Goal: Transaction & Acquisition: Purchase product/service

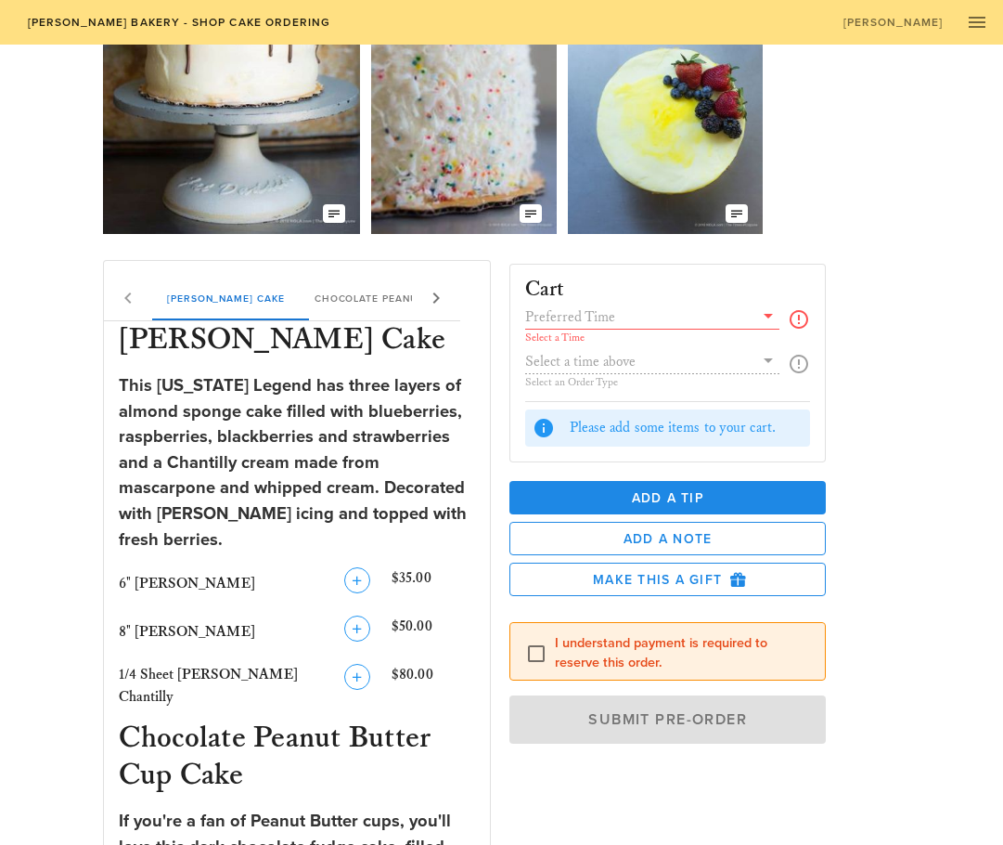
scroll to position [278, 0]
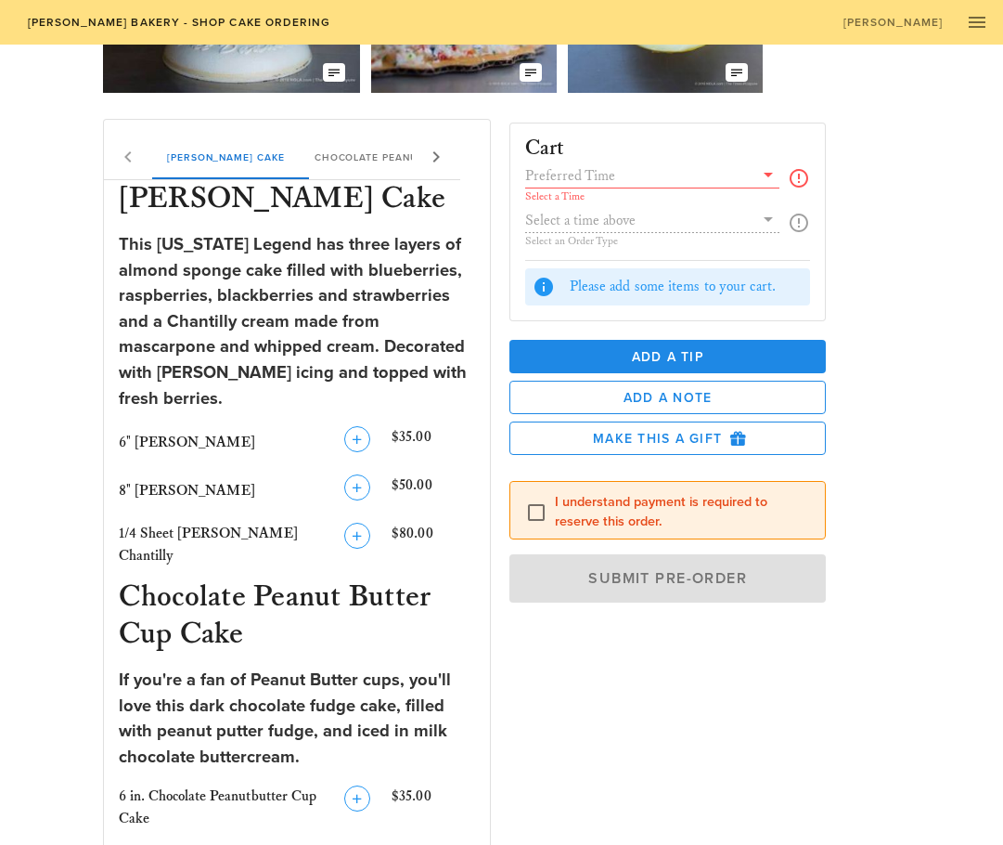
click at [636, 175] on input "text" at bounding box center [639, 175] width 228 height 24
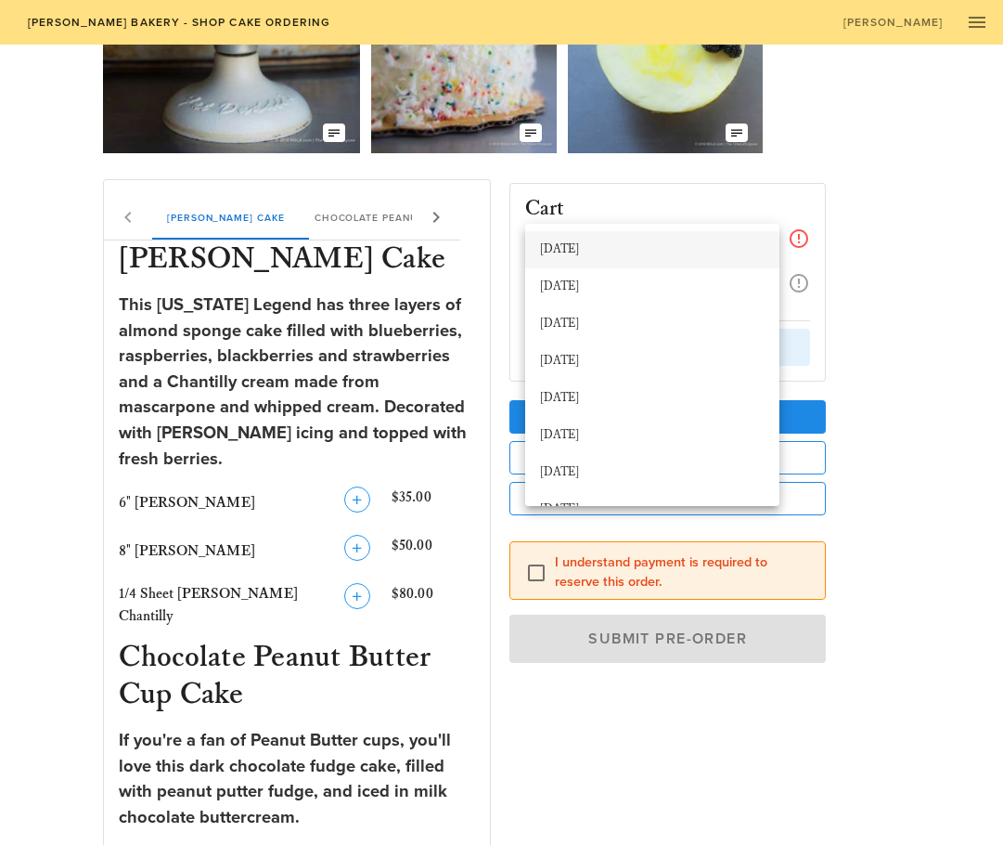
scroll to position [186, 0]
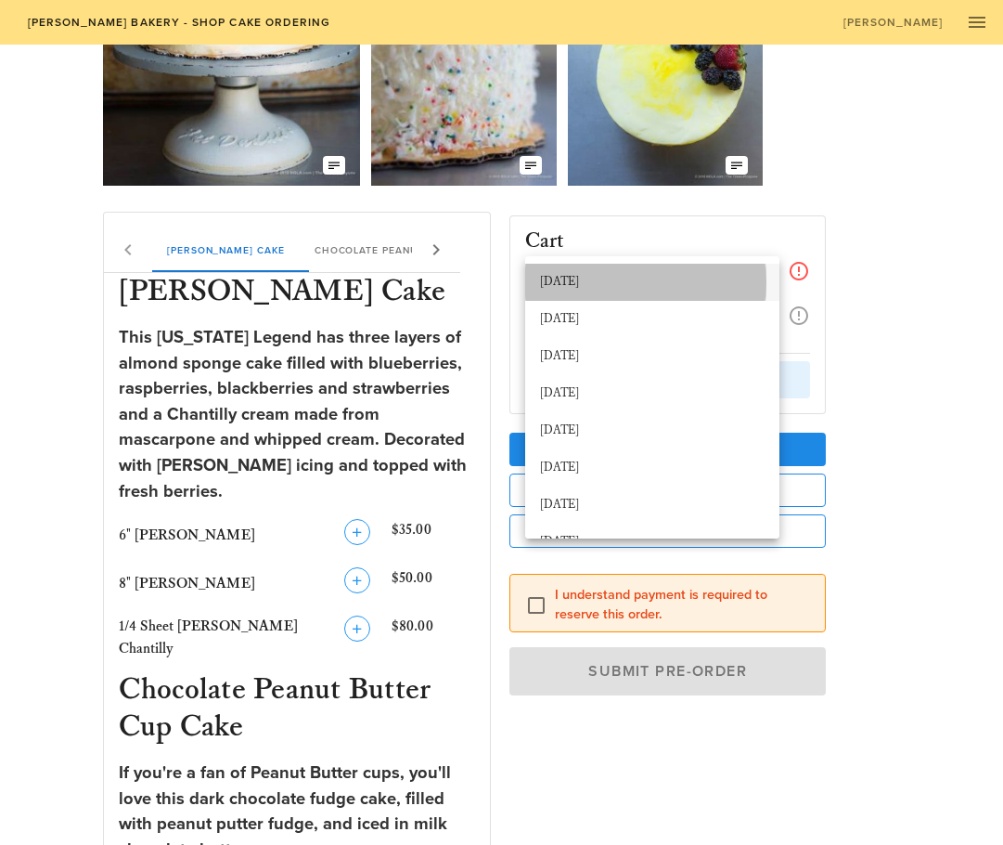
click at [582, 278] on div "[DATE]" at bounding box center [652, 282] width 225 height 15
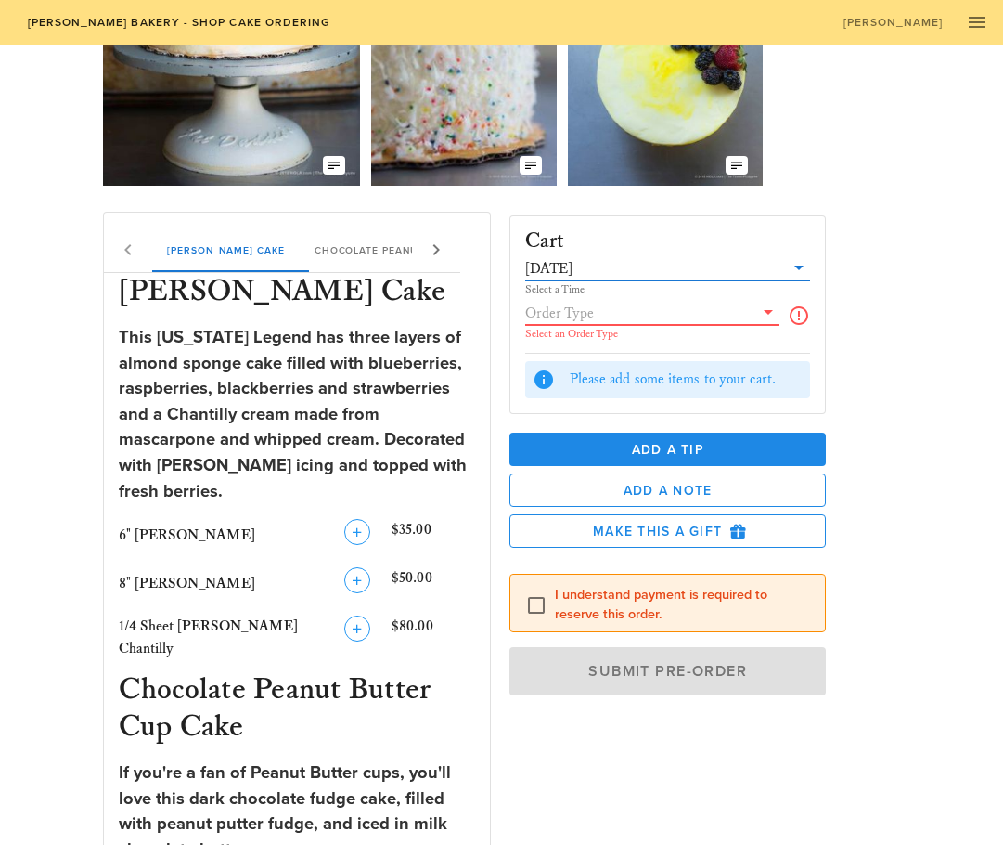
click at [677, 317] on input "text" at bounding box center [639, 313] width 228 height 24
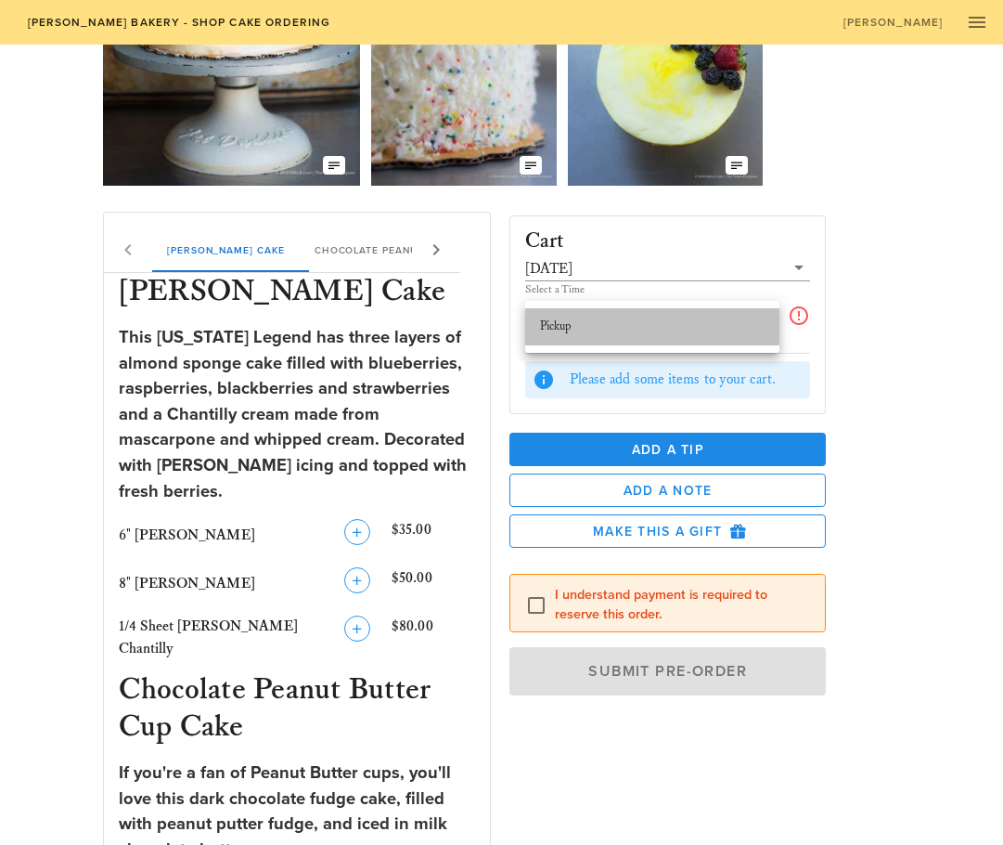
click at [731, 329] on div "Pickup" at bounding box center [652, 326] width 225 height 15
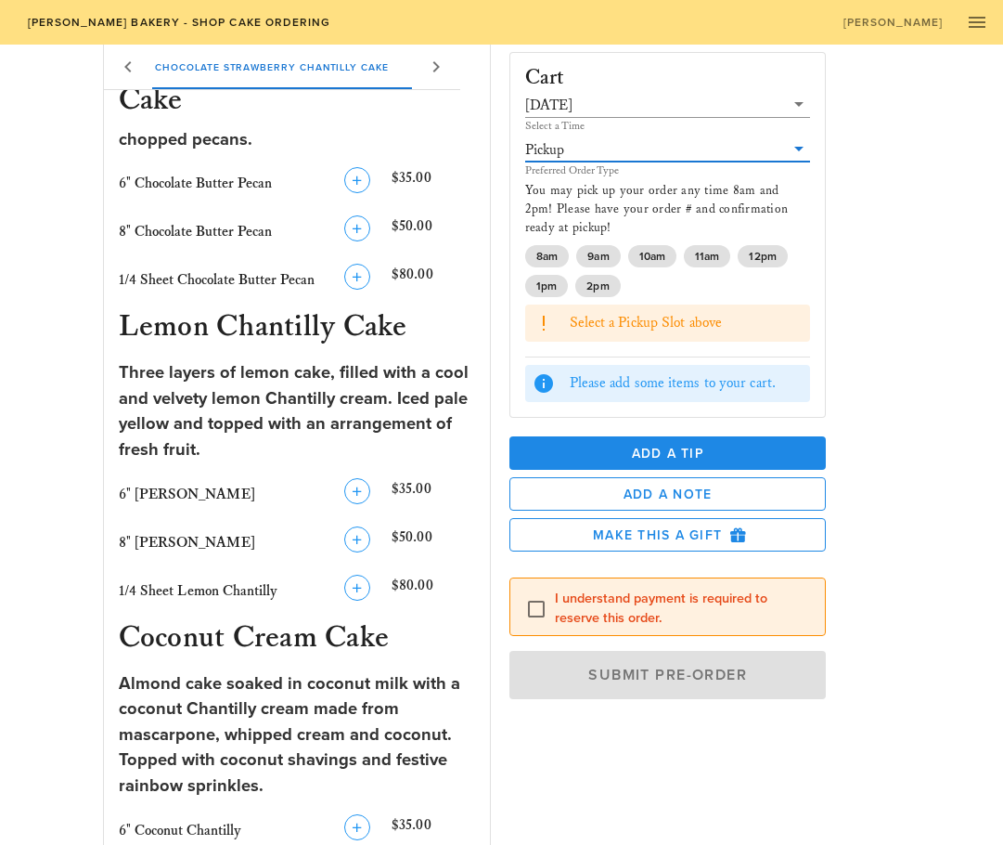
scroll to position [1576, 0]
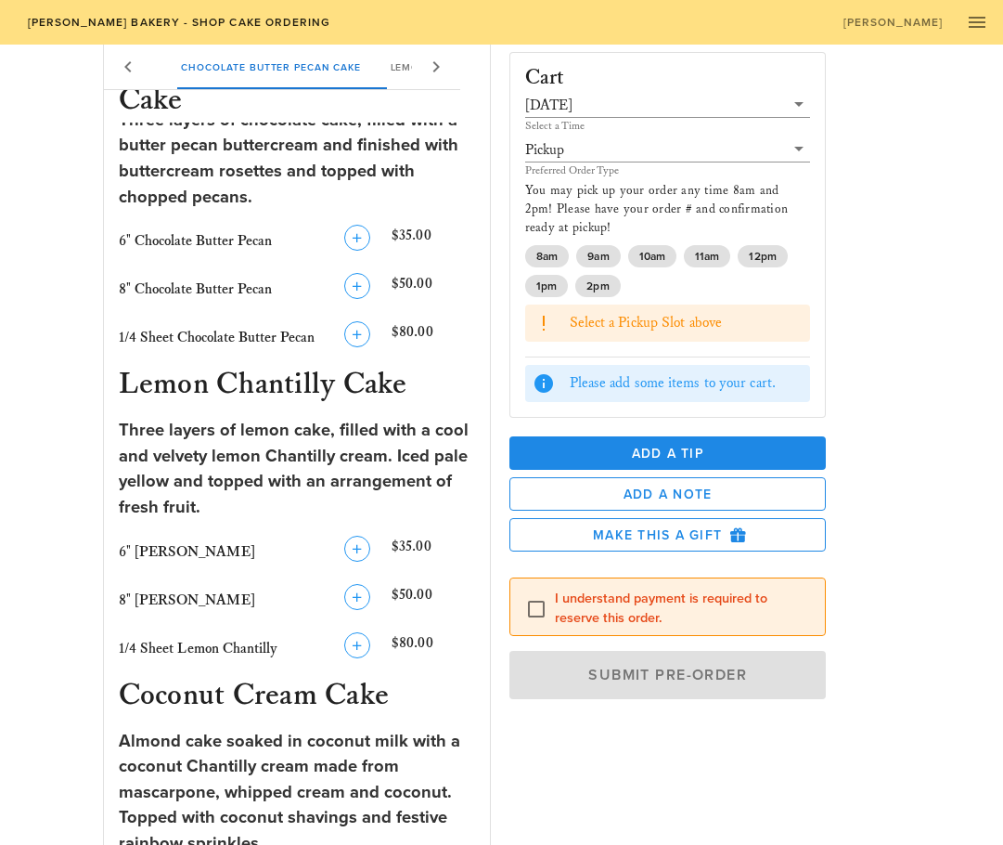
scroll to position [1205, 0]
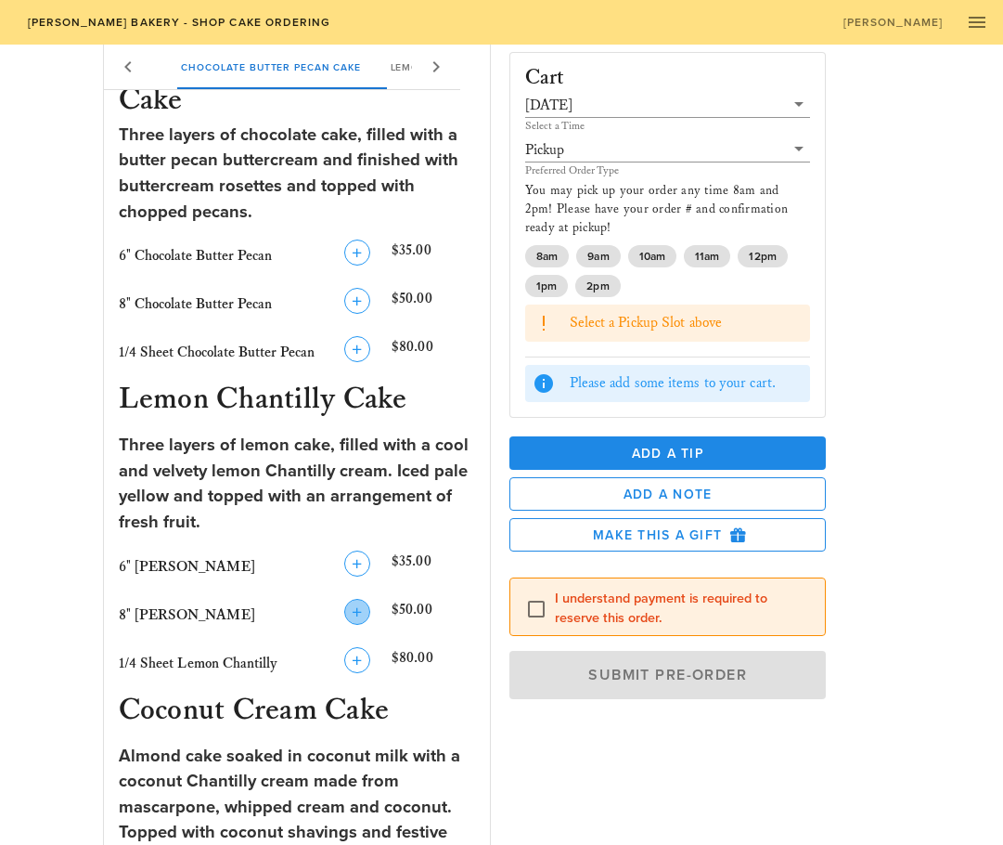
click at [356, 601] on icon "button" at bounding box center [357, 612] width 22 height 22
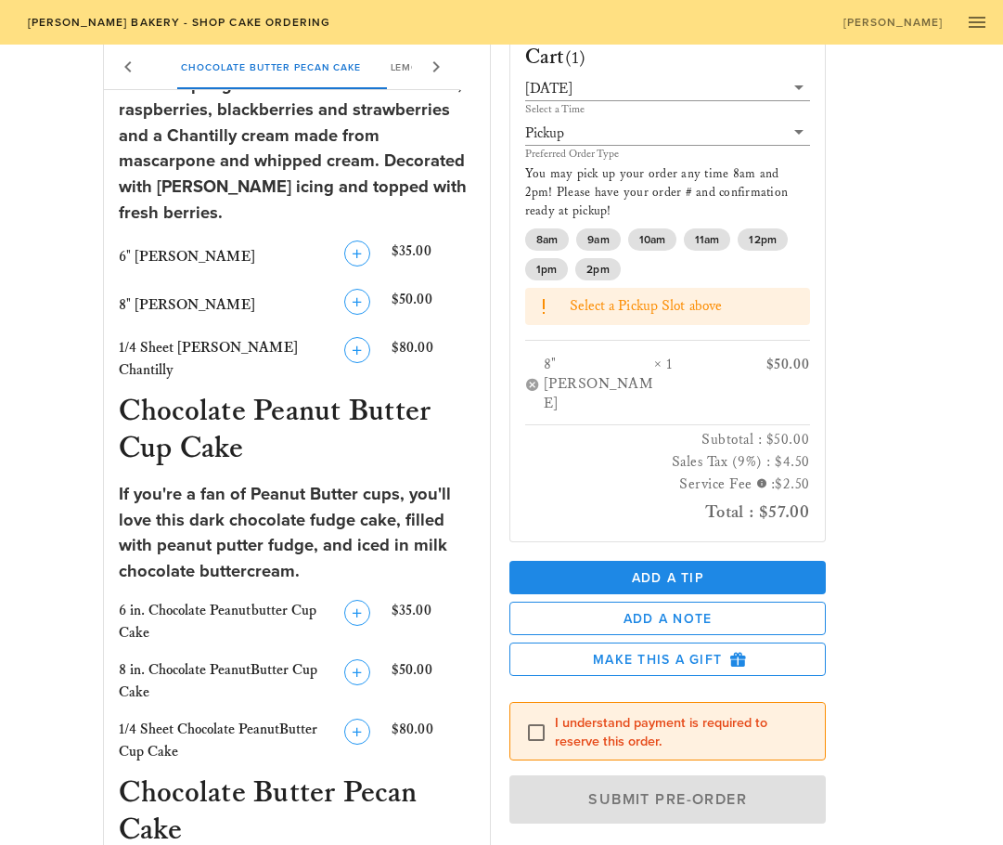
scroll to position [0, 0]
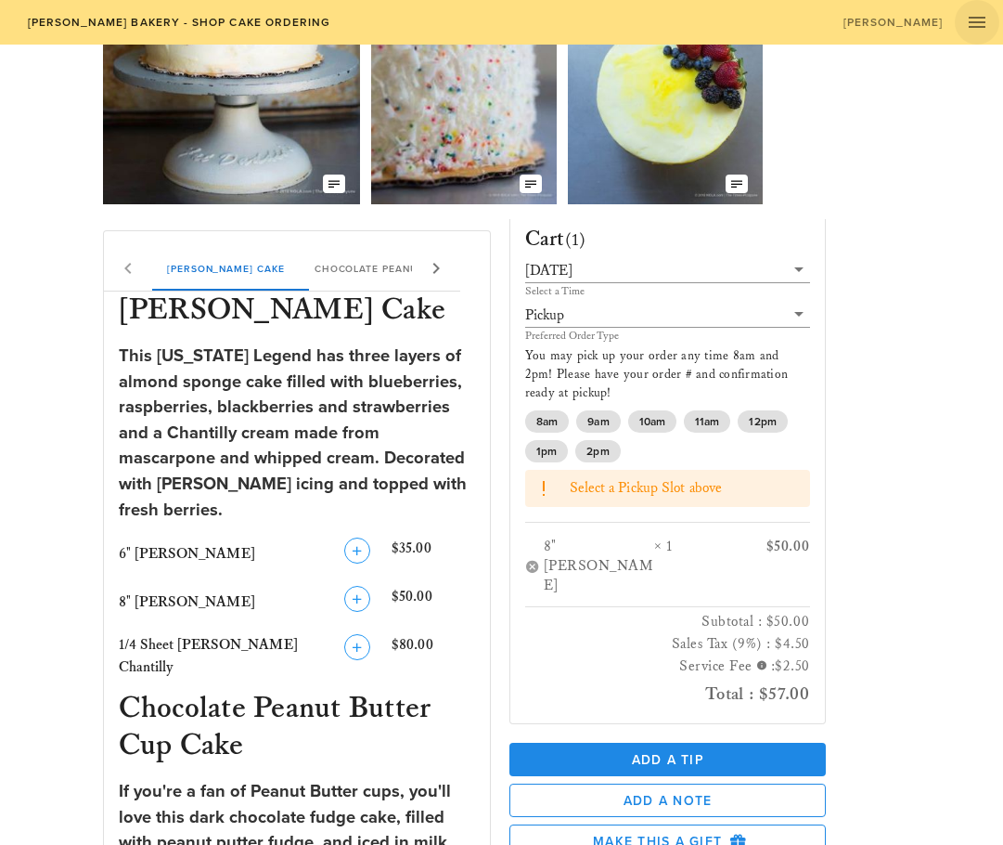
scroll to position [371, 0]
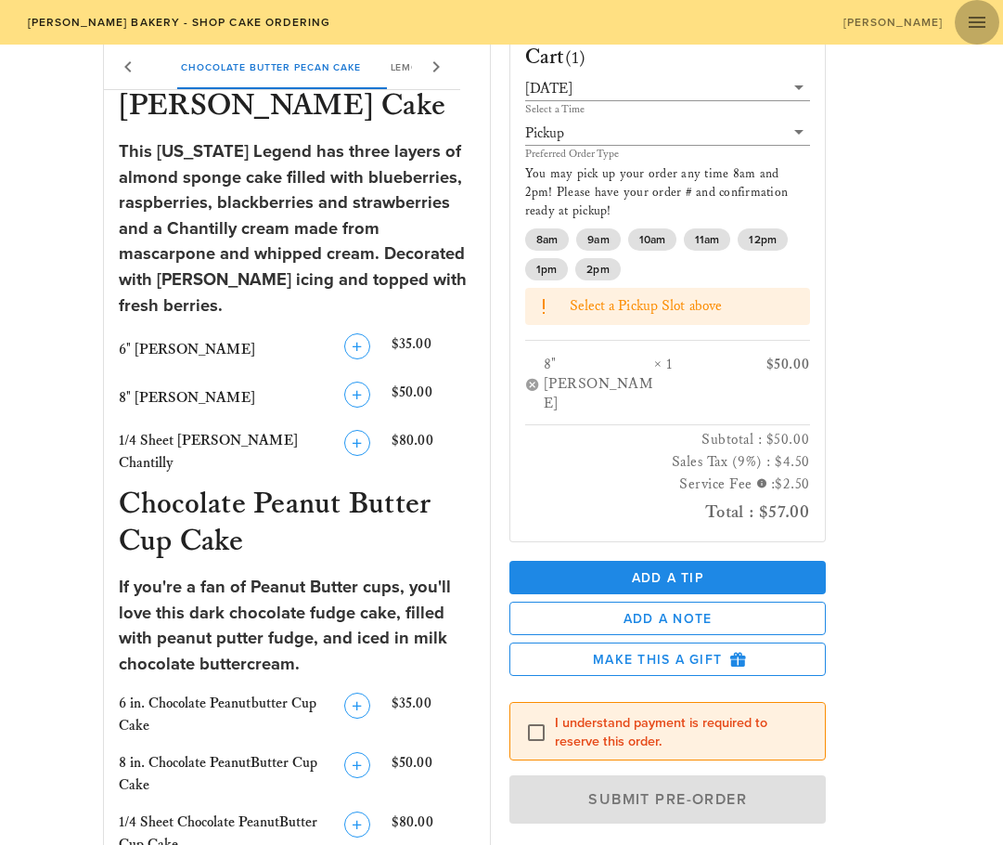
click at [978, 21] on icon "button" at bounding box center [977, 22] width 22 height 22
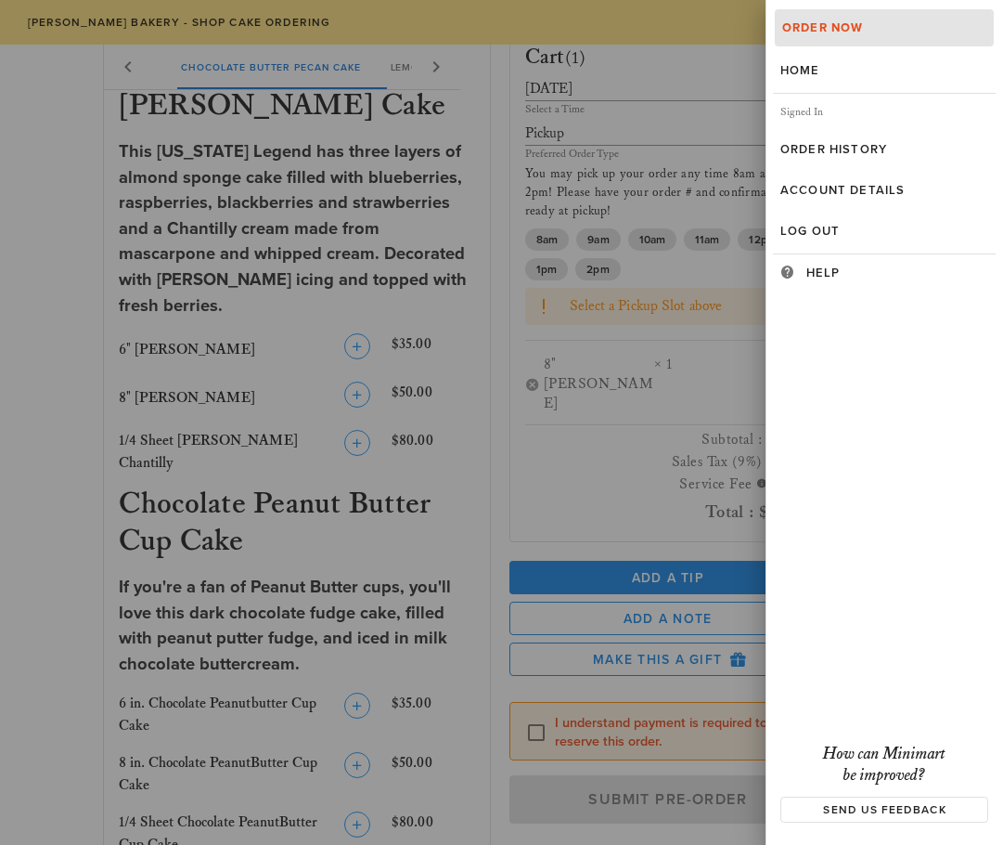
click at [356, 206] on div at bounding box center [501, 422] width 1003 height 845
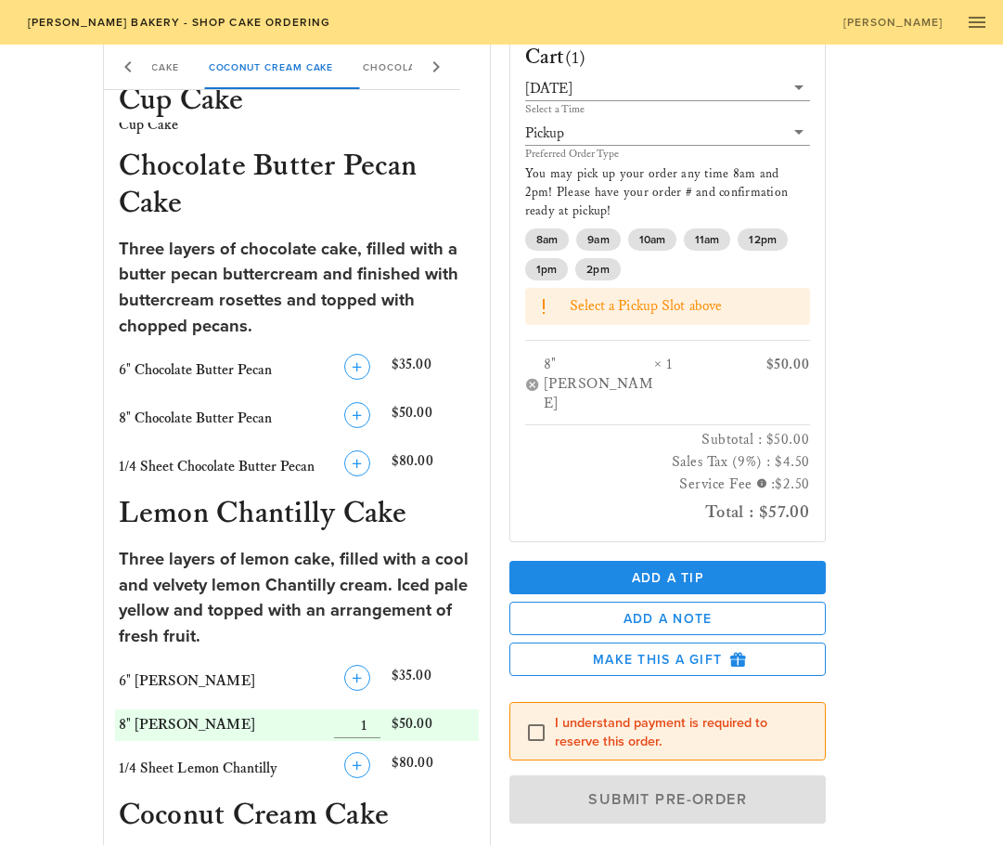
scroll to position [1114, 0]
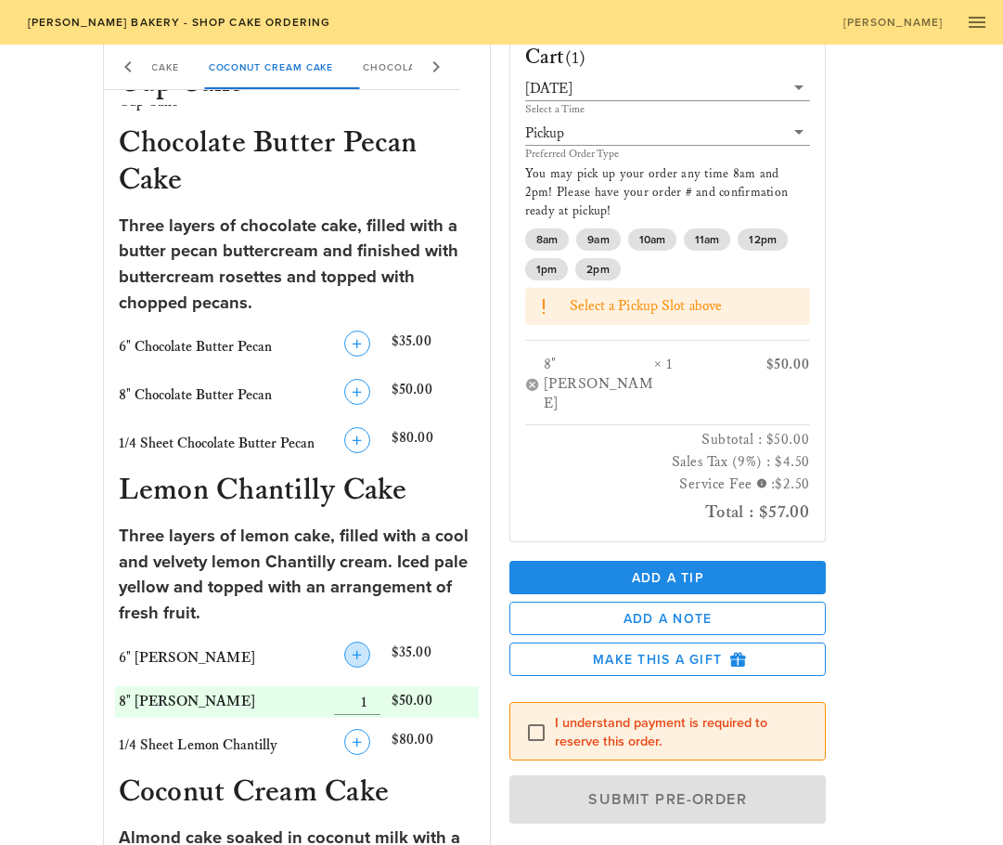
click at [364, 643] on icon "button" at bounding box center [357, 654] width 22 height 22
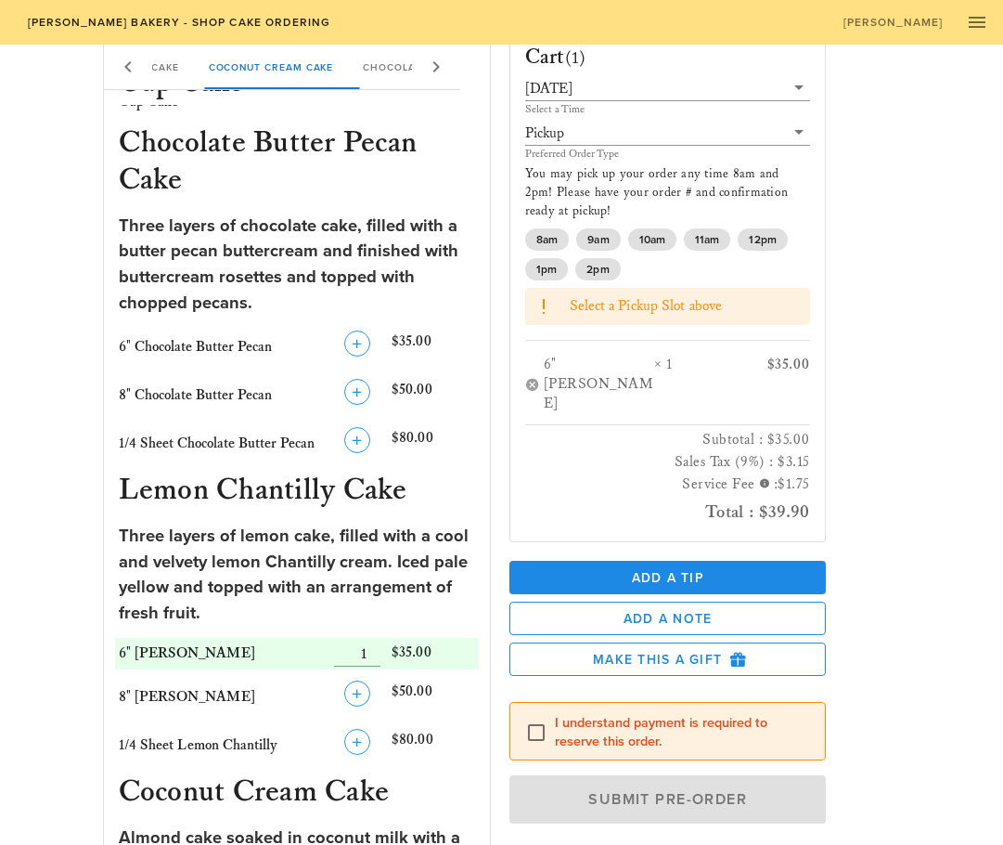
click at [968, 393] on div "Place a New Order Our Delicious Chocolate Strawberry Chantilly Cake The Coconut…" at bounding box center [501, 251] width 1003 height 2641
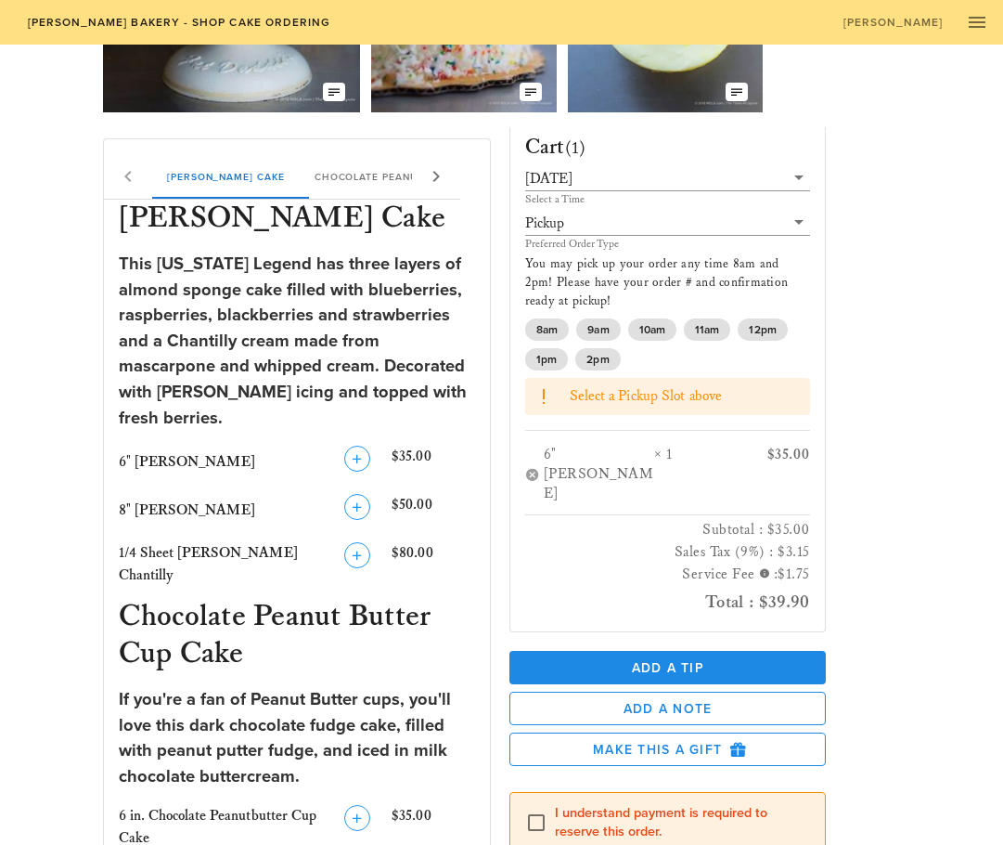
scroll to position [0, 0]
